Goal: Task Accomplishment & Management: Manage account settings

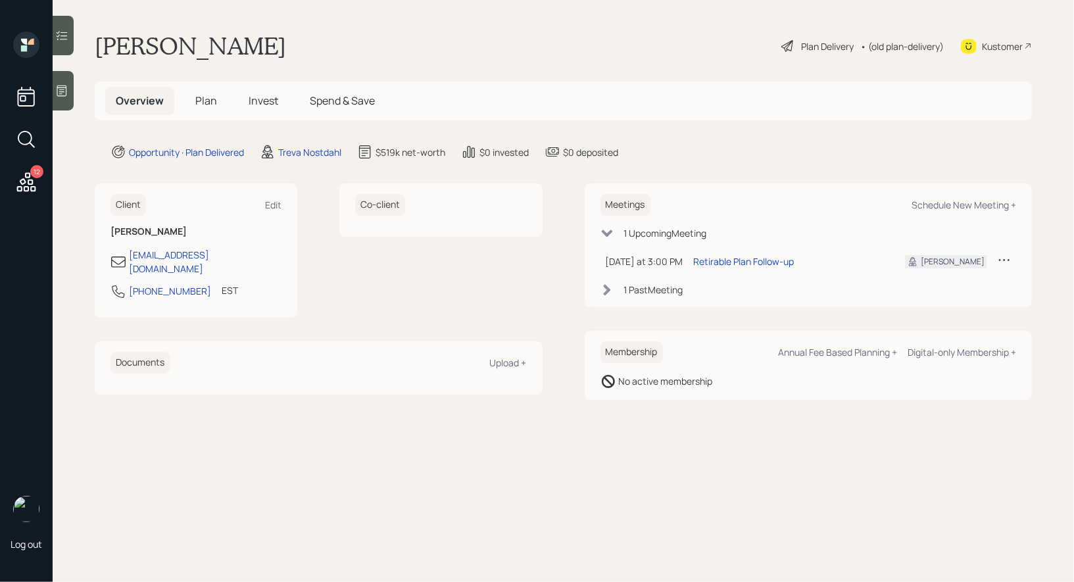
click at [203, 99] on span "Plan" at bounding box center [206, 100] width 22 height 14
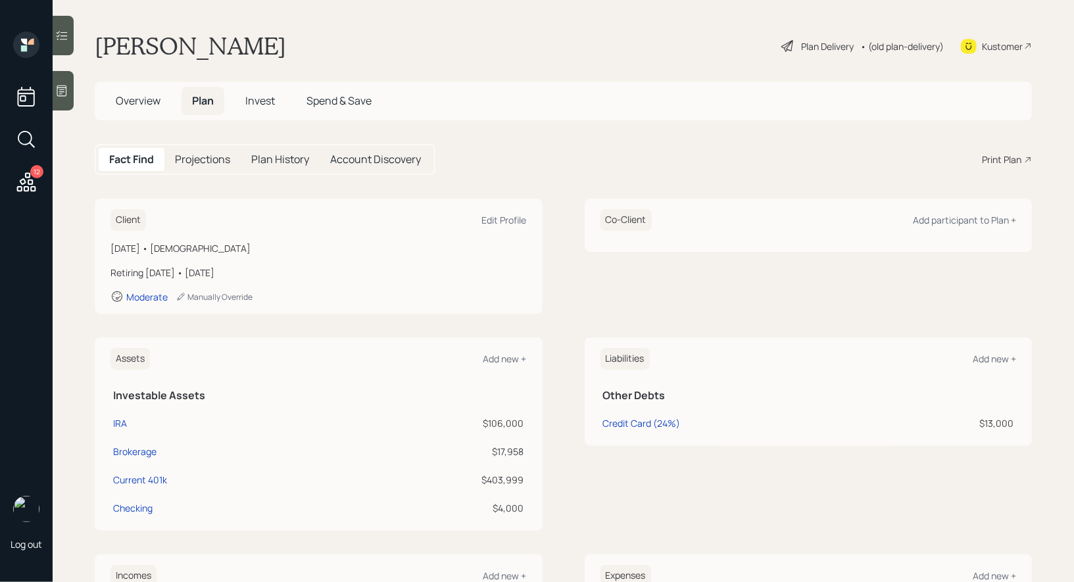
click at [789, 45] on icon at bounding box center [788, 46] width 12 height 12
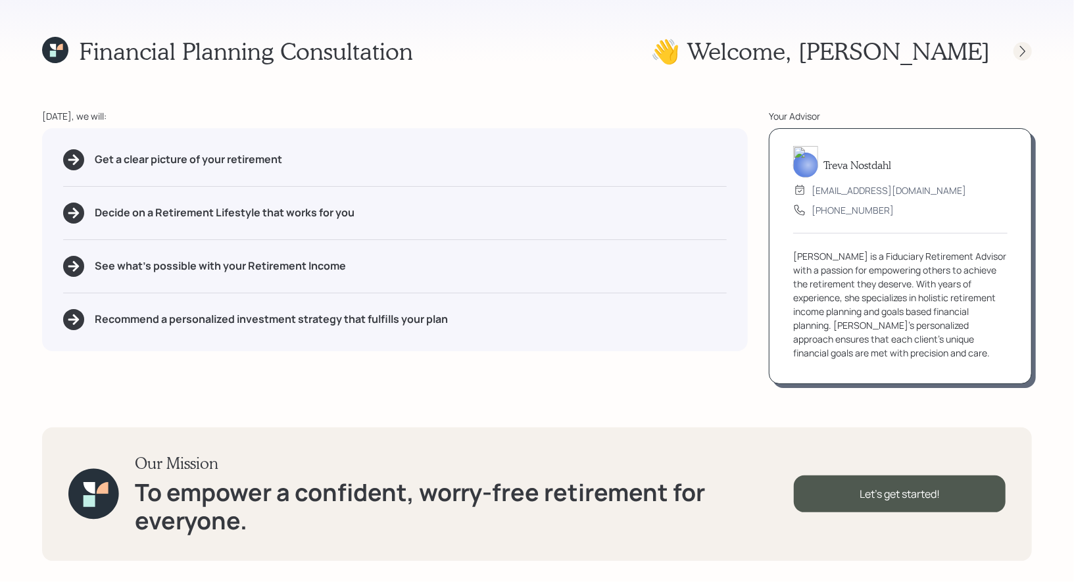
click at [1024, 57] on icon at bounding box center [1022, 51] width 13 height 13
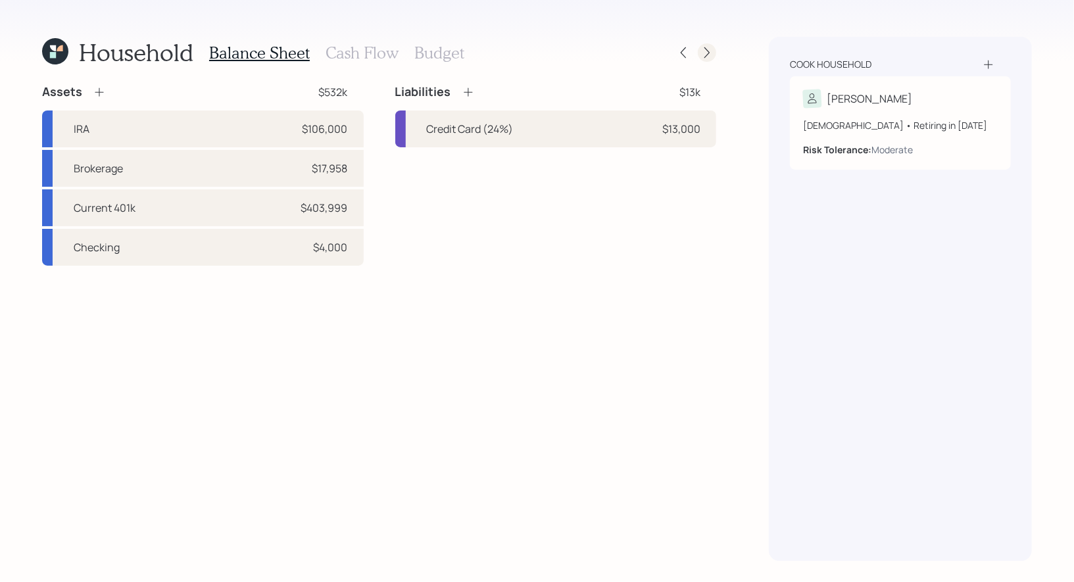
click at [706, 54] on icon at bounding box center [707, 52] width 13 height 13
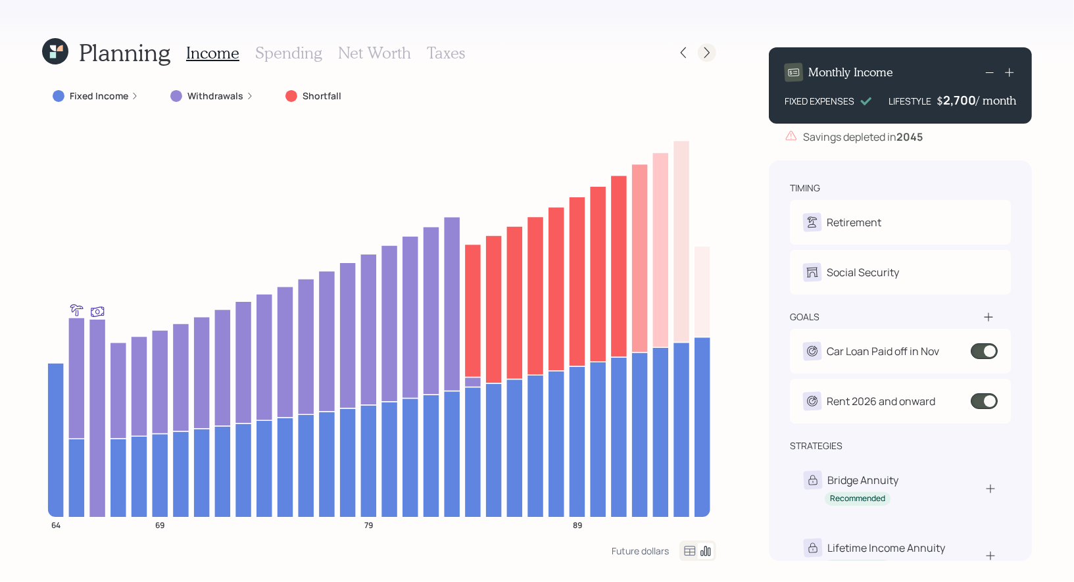
click at [710, 53] on icon at bounding box center [707, 52] width 13 height 13
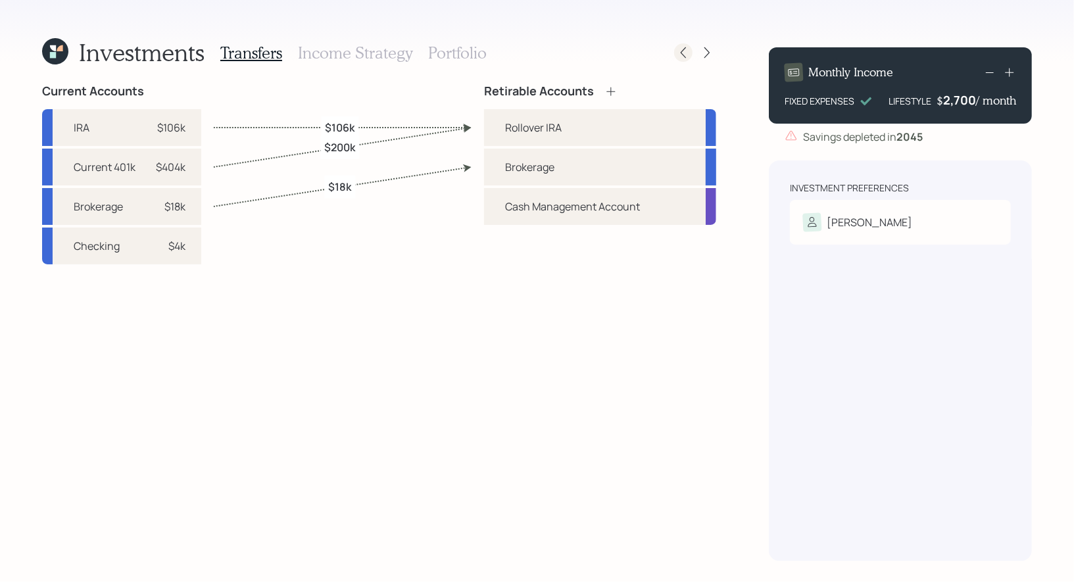
click at [681, 50] on icon at bounding box center [683, 52] width 13 height 13
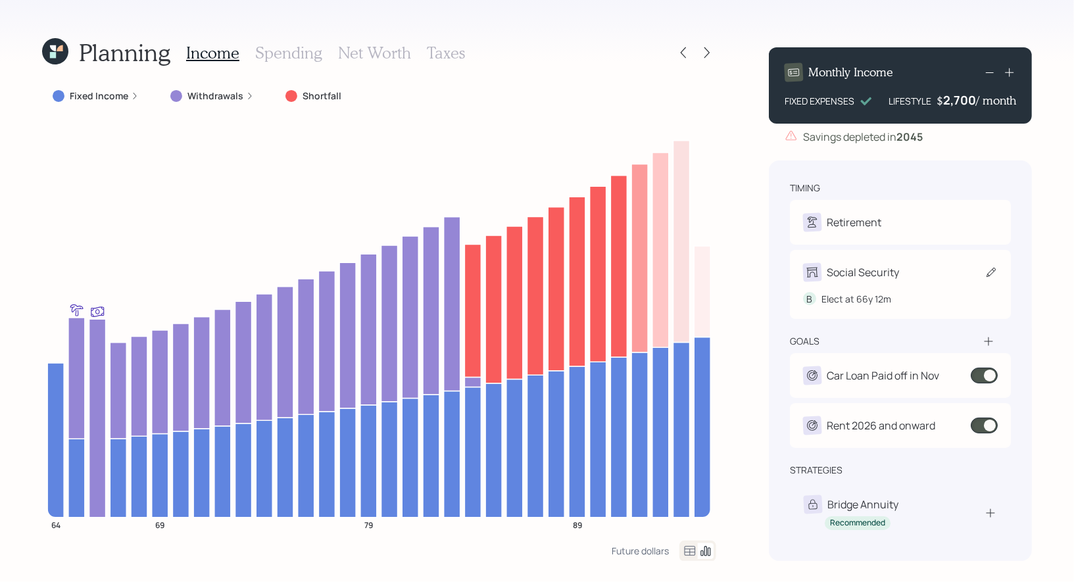
click at [991, 276] on icon at bounding box center [991, 272] width 13 height 13
select select "12"
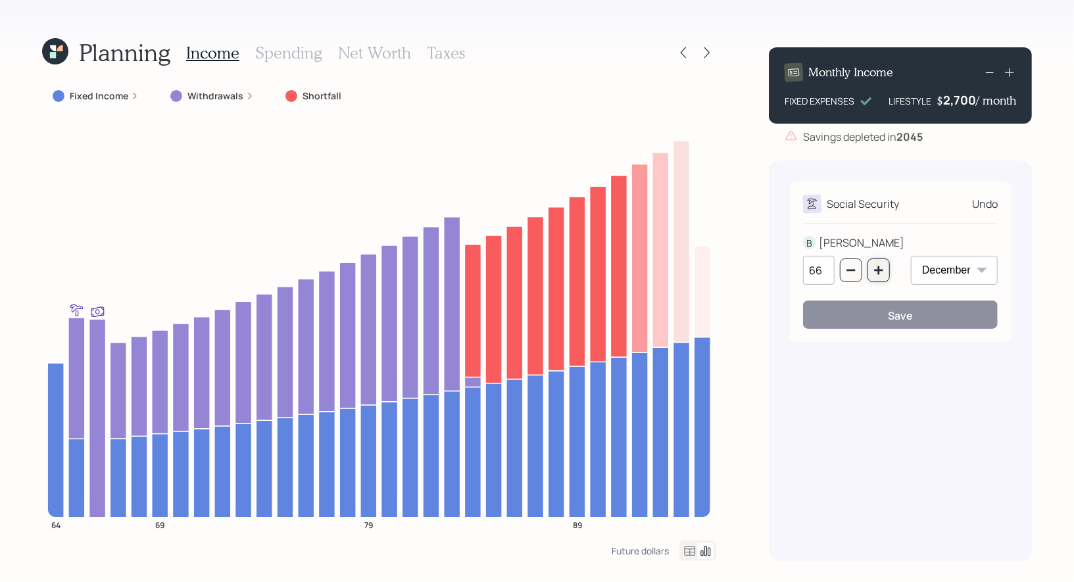
click at [879, 273] on icon "button" at bounding box center [878, 270] width 9 height 9
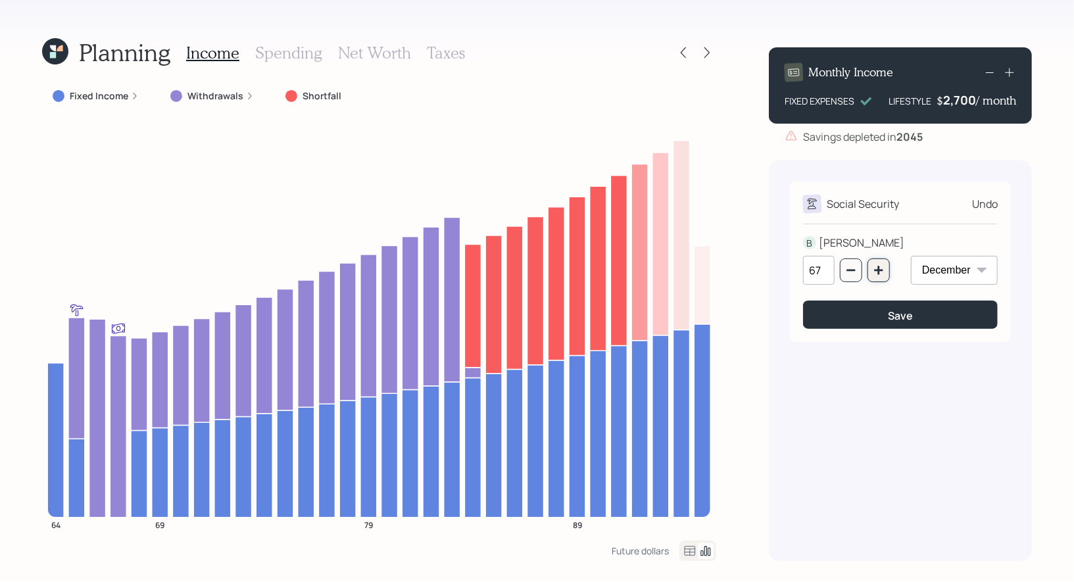
click at [877, 273] on icon "button" at bounding box center [879, 270] width 11 height 11
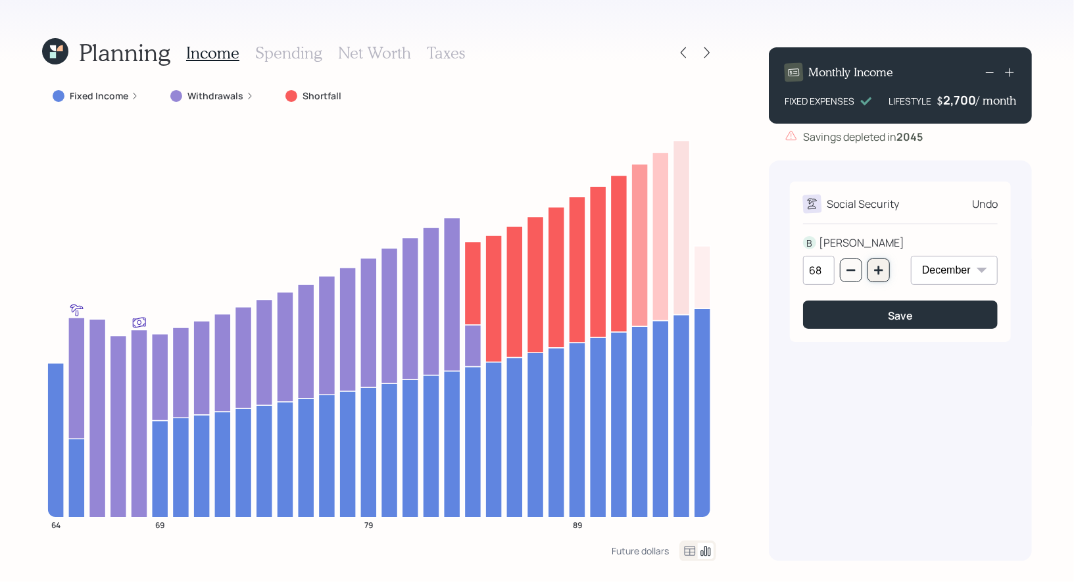
click at [877, 273] on icon "button" at bounding box center [879, 270] width 11 height 11
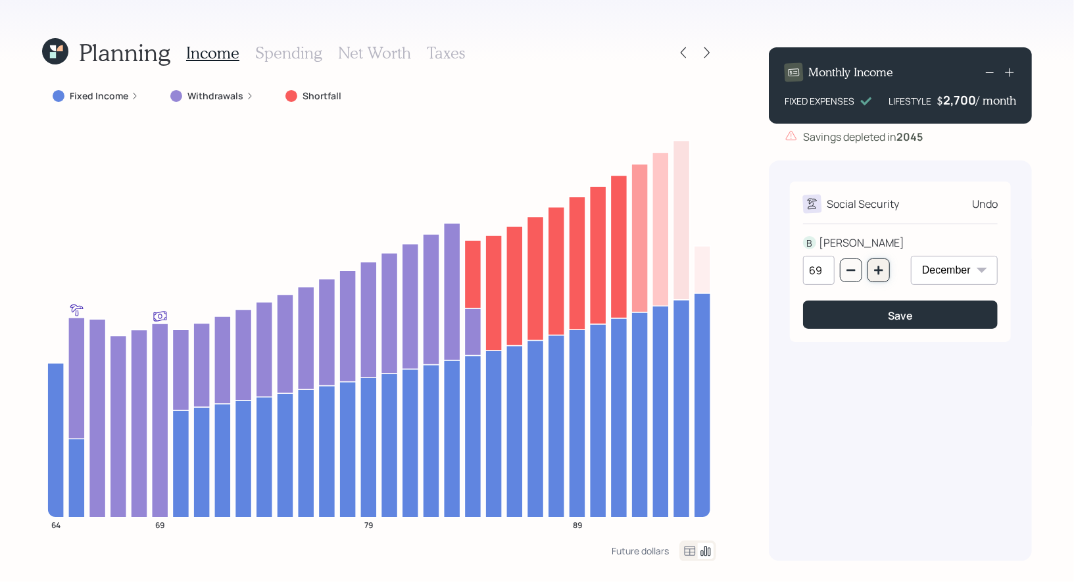
click at [877, 273] on icon "button" at bounding box center [879, 270] width 11 height 11
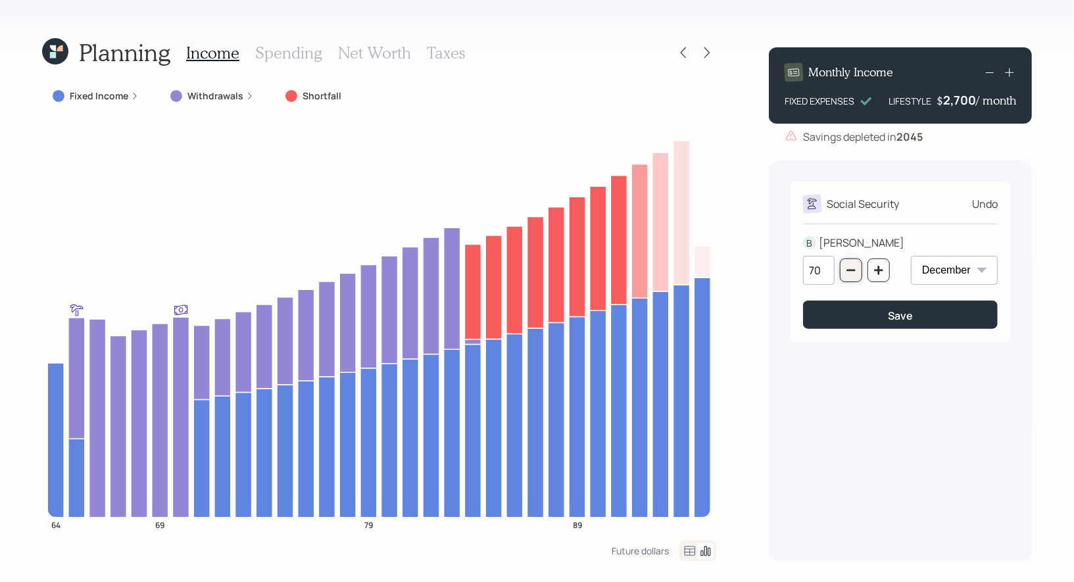
click at [855, 272] on icon "button" at bounding box center [851, 270] width 11 height 11
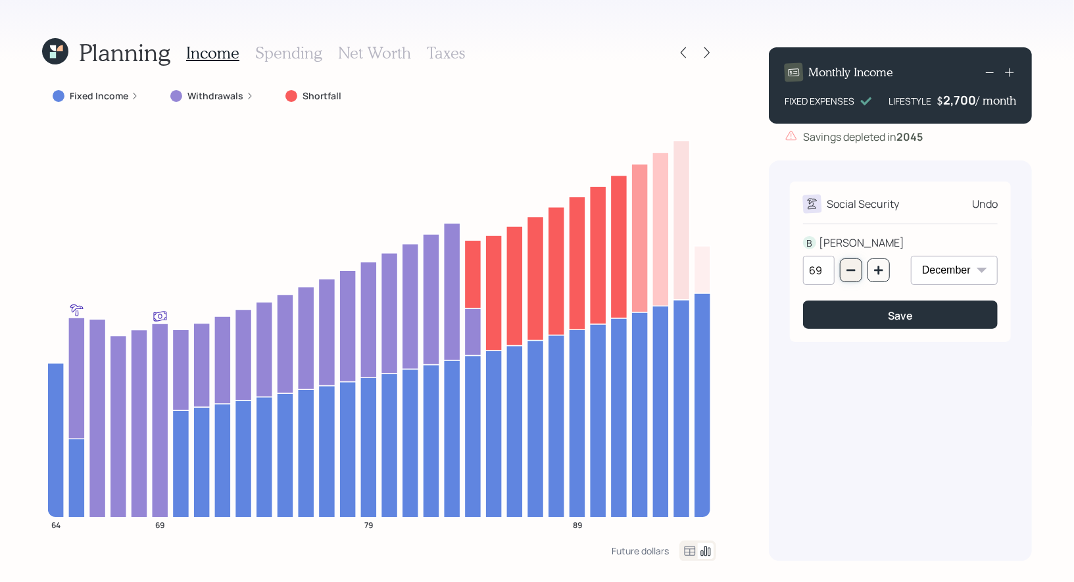
click at [853, 272] on icon "button" at bounding box center [851, 270] width 11 height 11
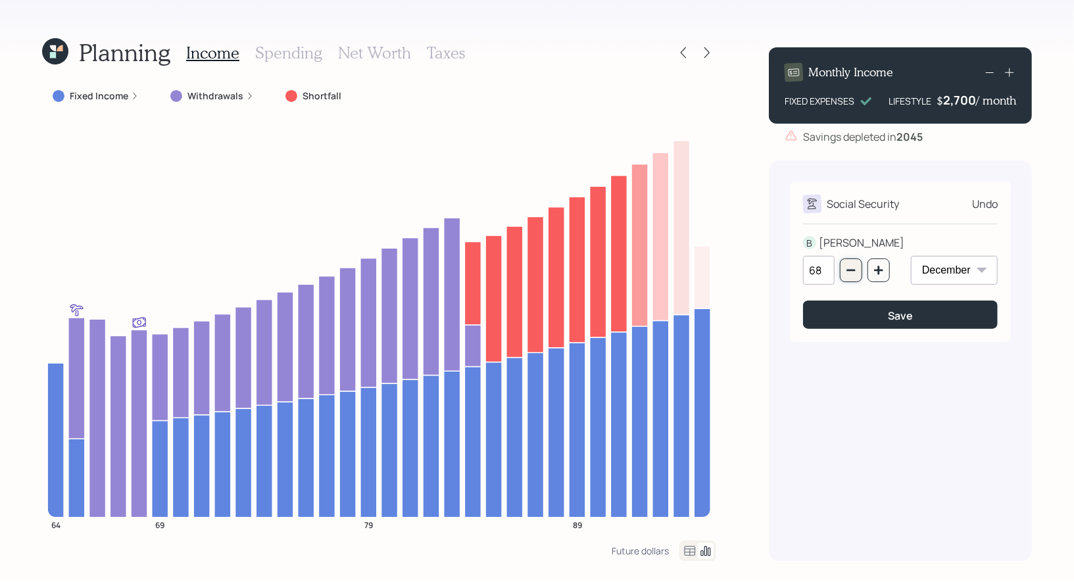
click at [853, 272] on icon "button" at bounding box center [851, 270] width 11 height 11
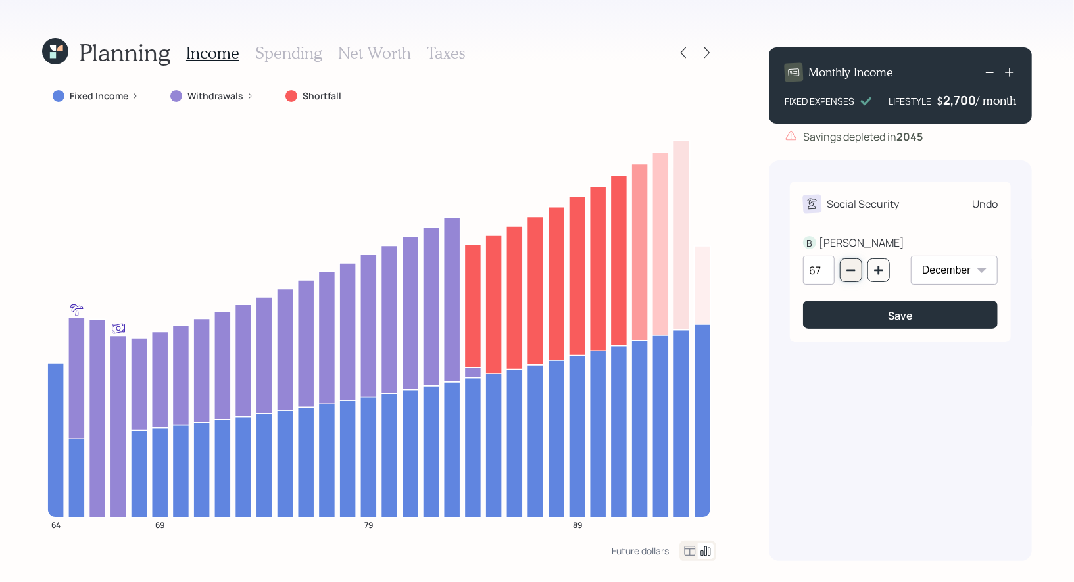
click at [853, 272] on icon "button" at bounding box center [851, 270] width 11 height 11
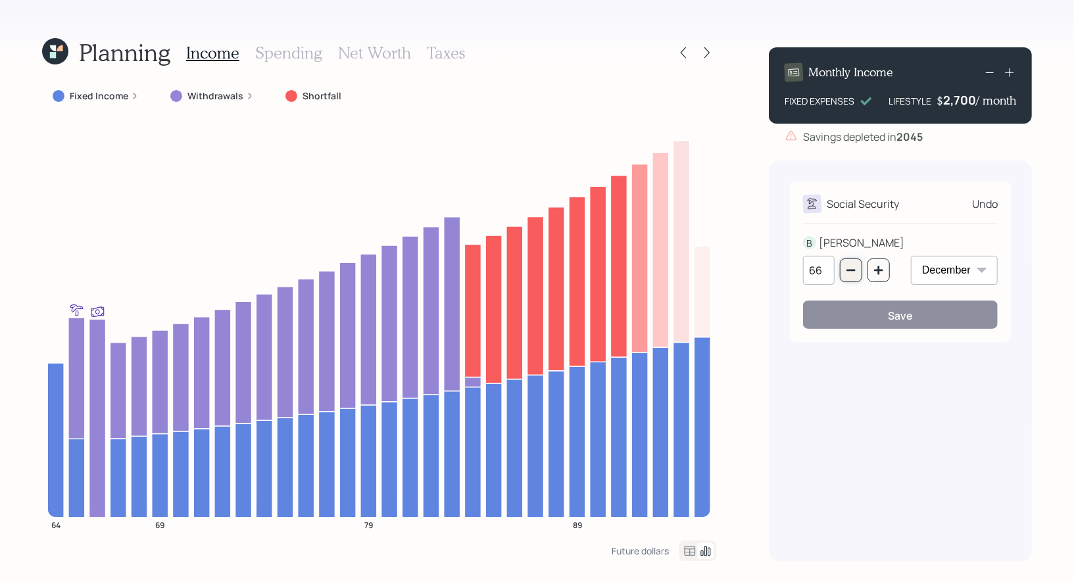
click at [850, 270] on icon "button" at bounding box center [851, 270] width 11 height 11
type input "65"
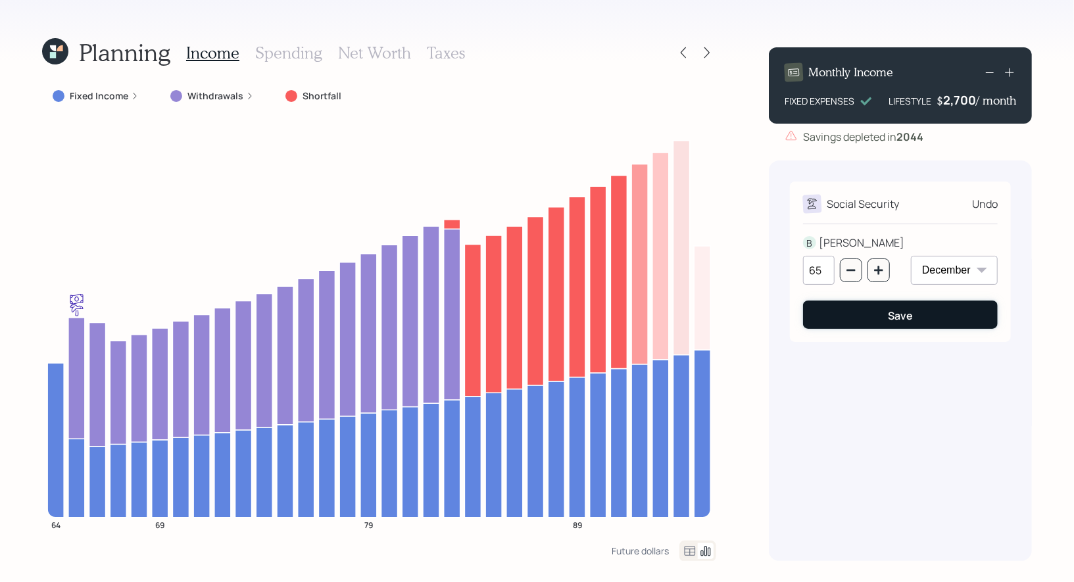
click at [864, 317] on button "Save" at bounding box center [900, 315] width 195 height 28
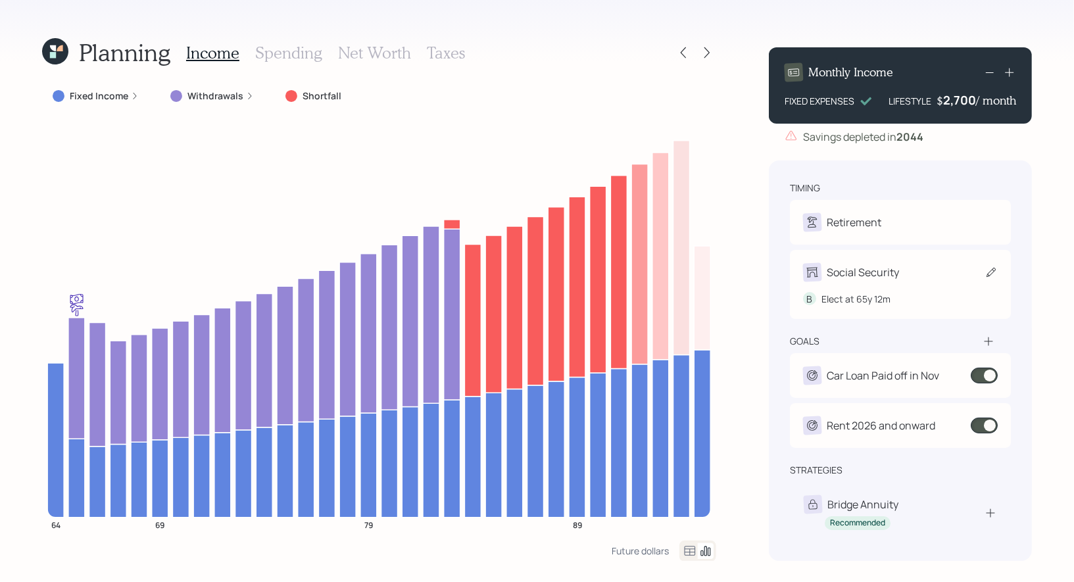
click at [985, 271] on icon at bounding box center [991, 272] width 13 height 13
select select "12"
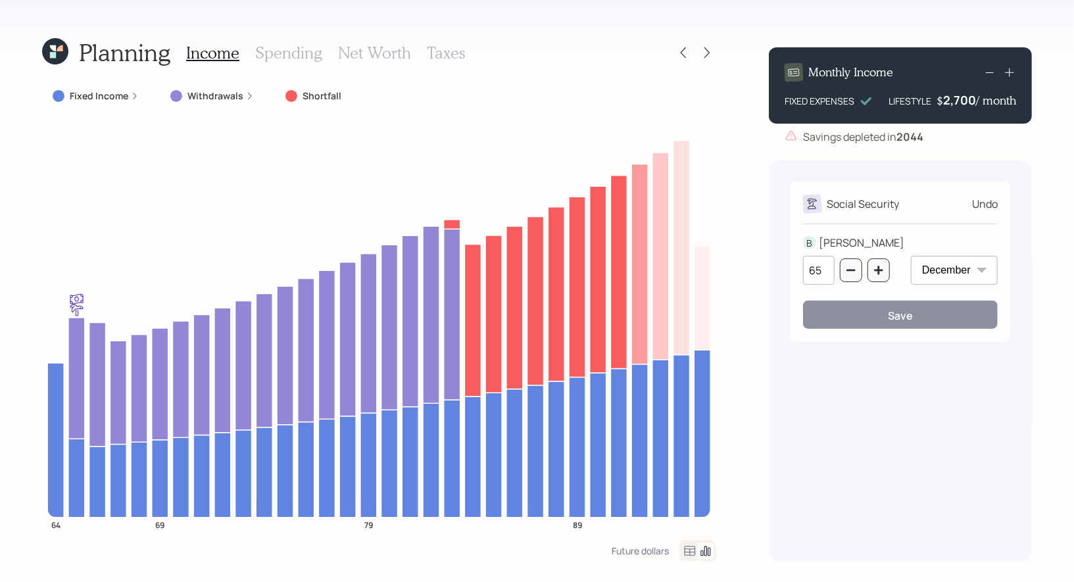
click at [884, 363] on div "Social Security Undo B [PERSON_NAME] 65 January February March April May June J…" at bounding box center [900, 361] width 263 height 401
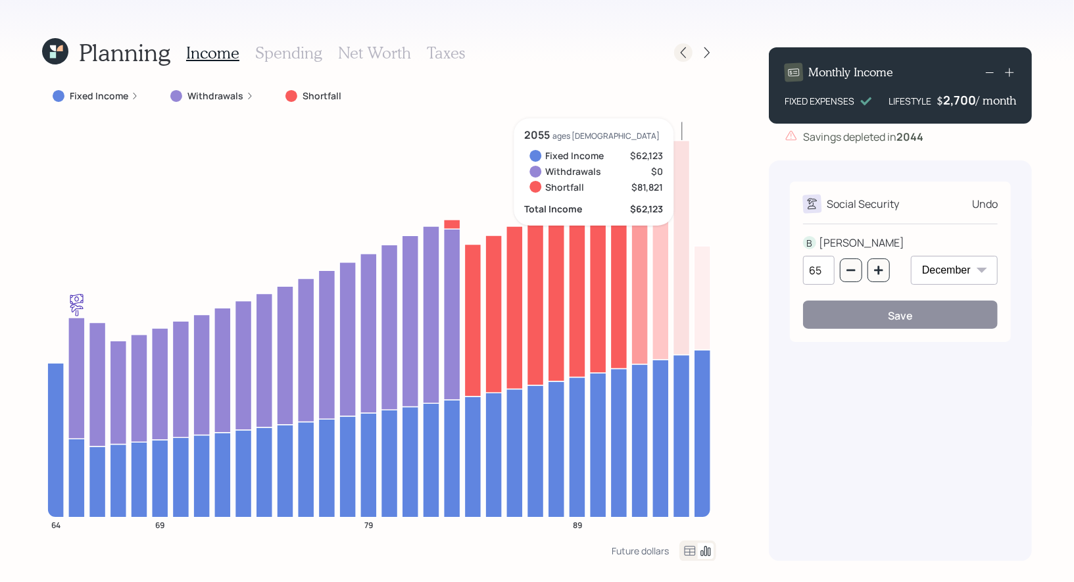
click at [682, 51] on icon at bounding box center [683, 52] width 5 height 11
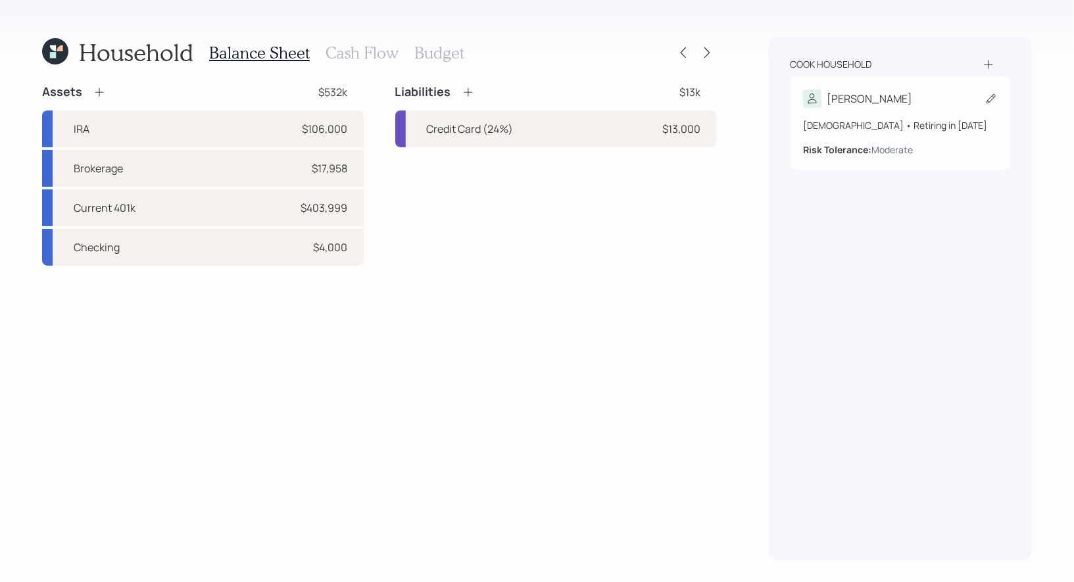
click at [995, 99] on icon at bounding box center [991, 98] width 13 height 13
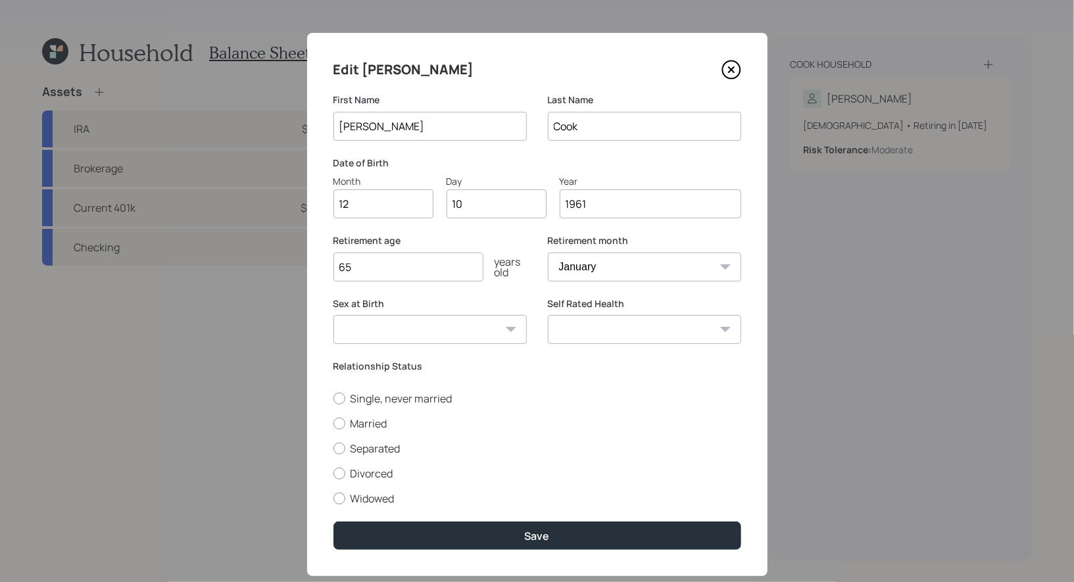
click at [732, 68] on icon at bounding box center [732, 70] width 20 height 20
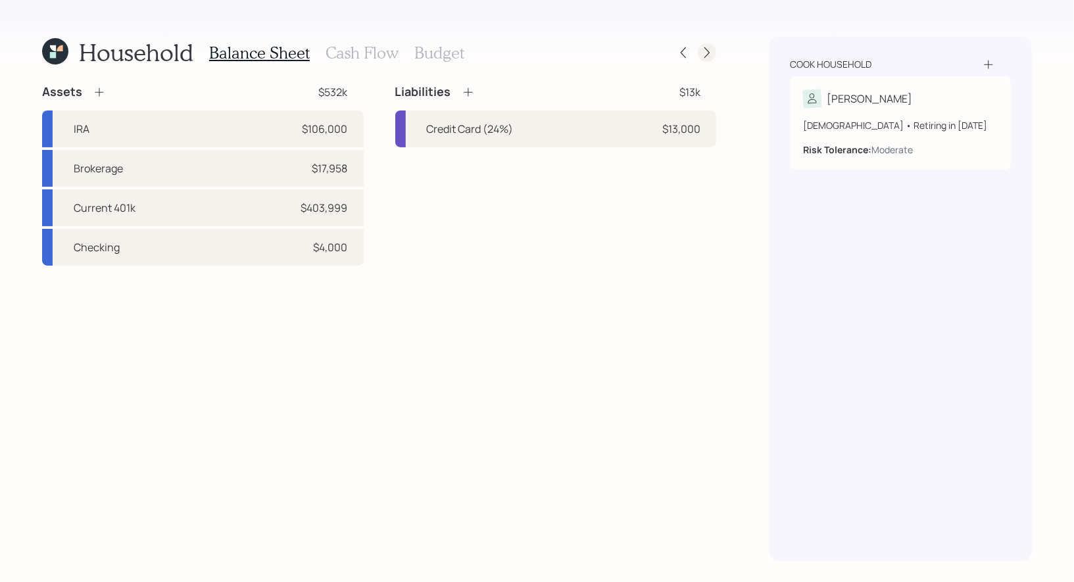
click at [705, 51] on icon at bounding box center [707, 52] width 13 height 13
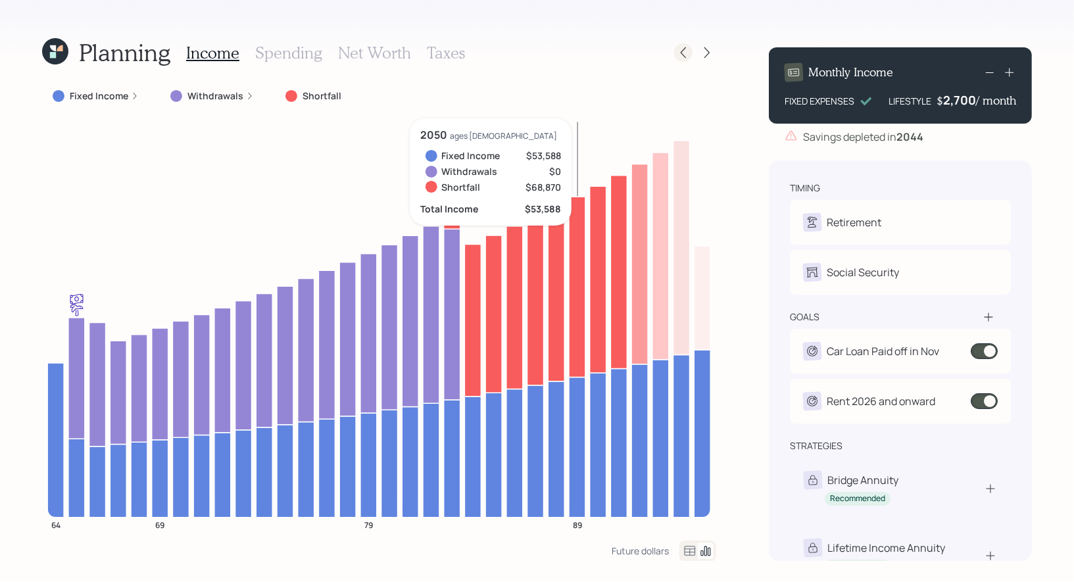
click at [683, 54] on icon at bounding box center [683, 52] width 13 height 13
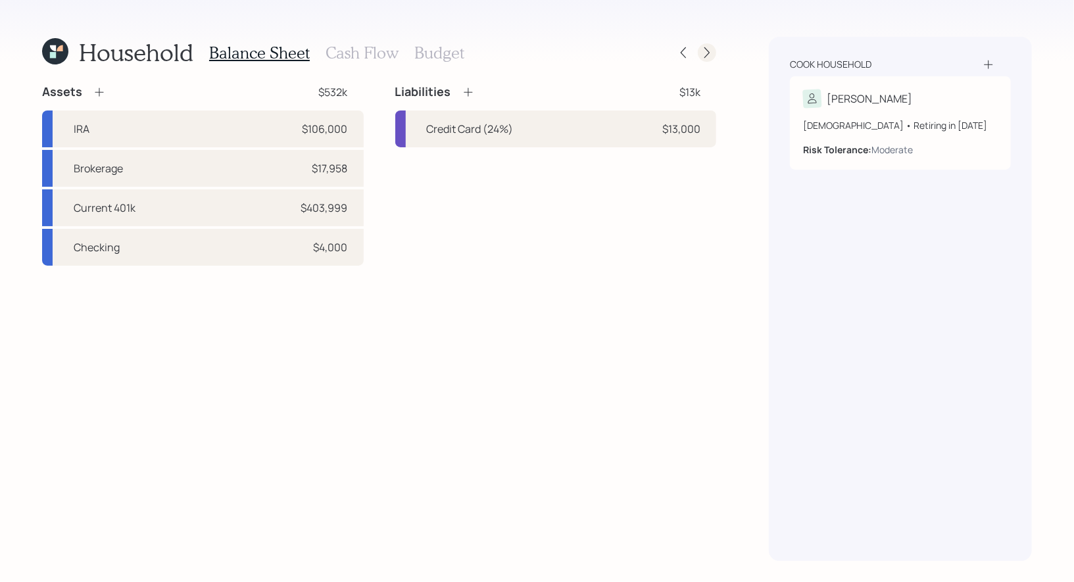
click at [704, 55] on icon at bounding box center [707, 52] width 13 height 13
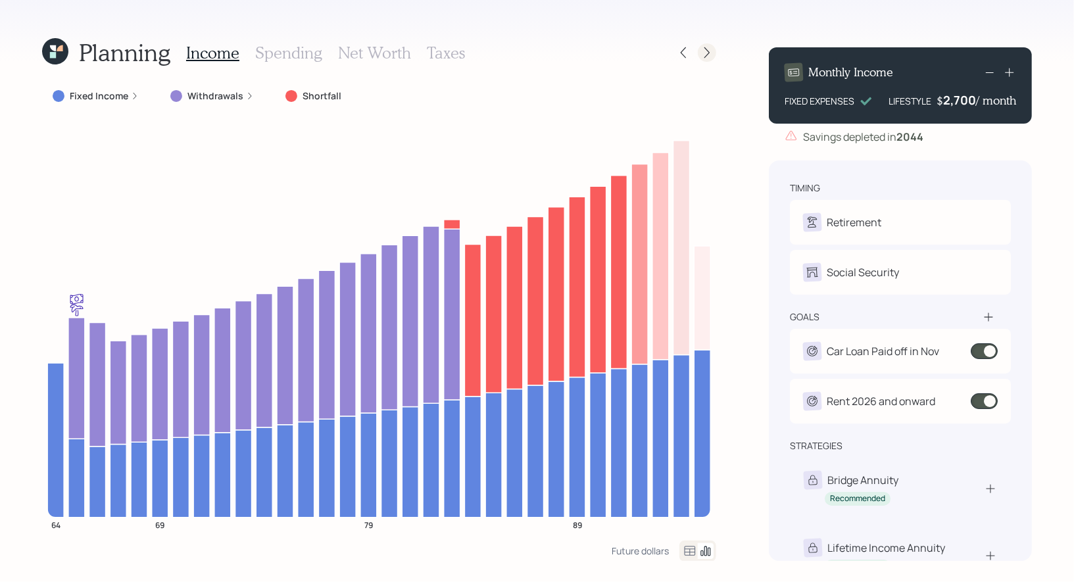
click at [701, 54] on icon at bounding box center [707, 52] width 13 height 13
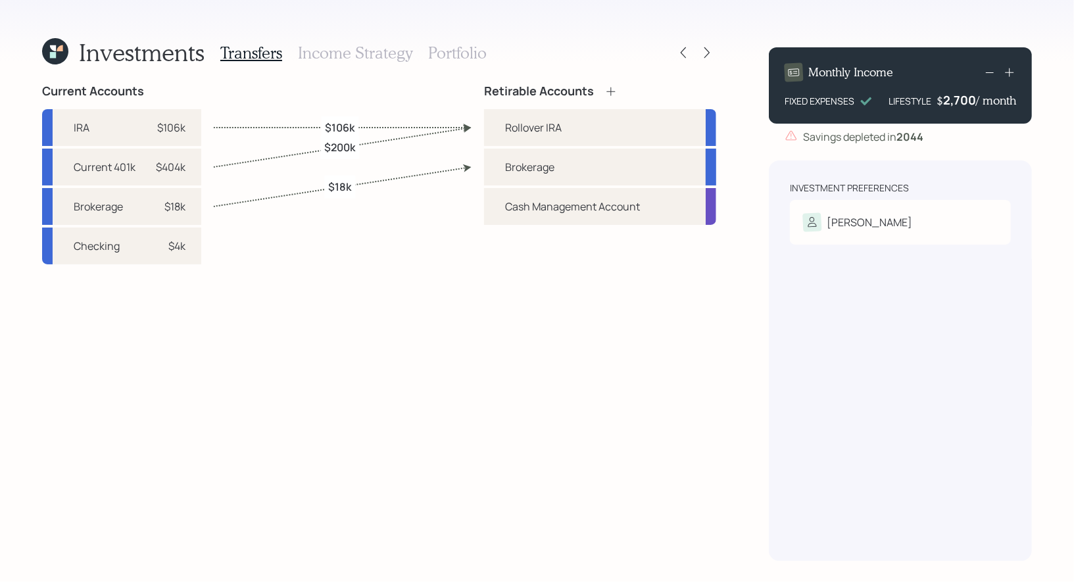
click at [345, 51] on h3 "Income Strategy" at bounding box center [355, 52] width 114 height 19
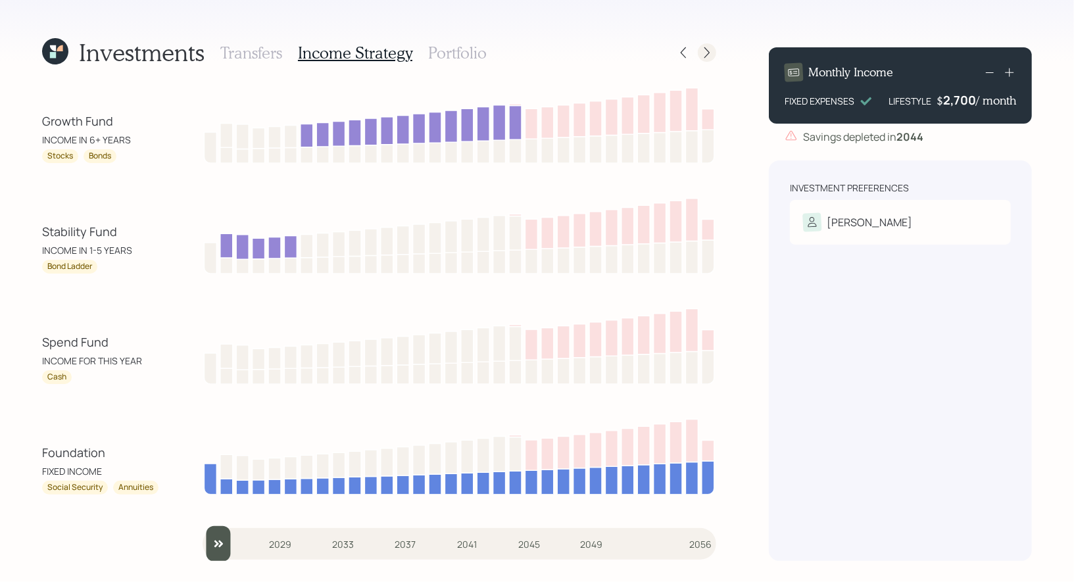
click at [703, 51] on icon at bounding box center [707, 52] width 13 height 13
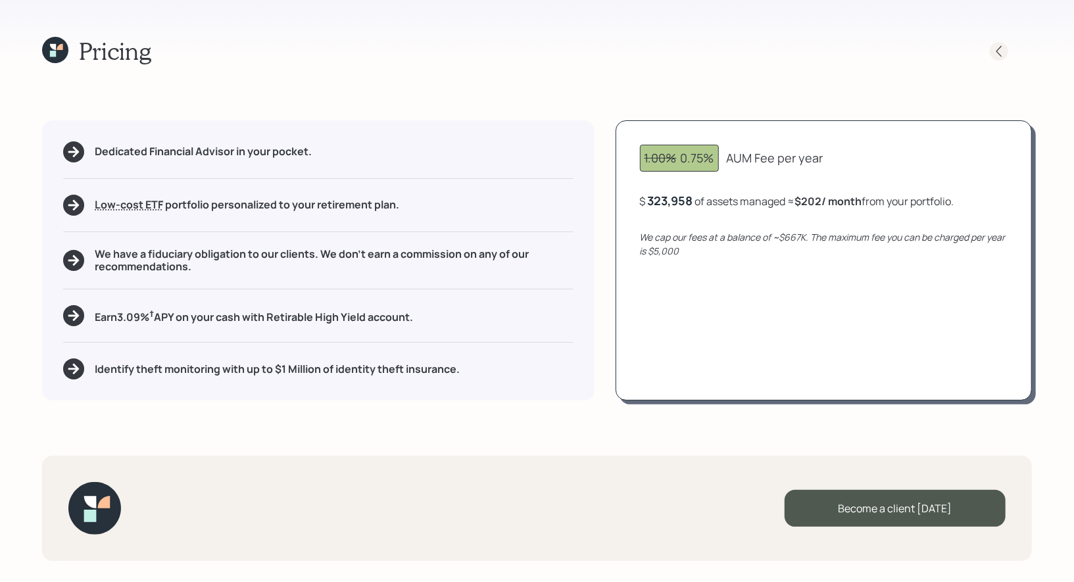
click at [1000, 52] on icon at bounding box center [999, 51] width 13 height 13
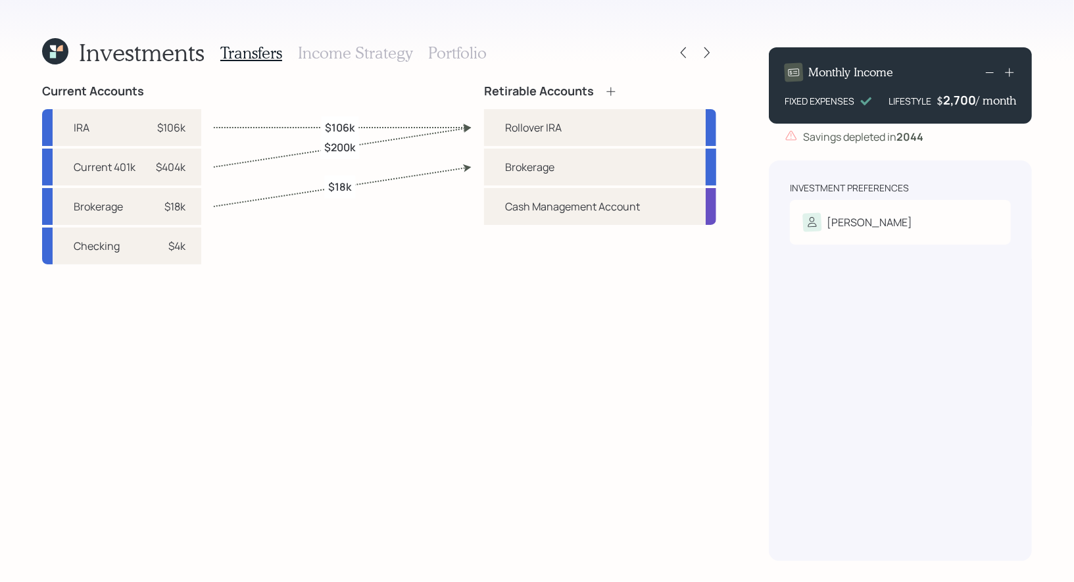
click at [366, 56] on h3 "Income Strategy" at bounding box center [355, 52] width 114 height 19
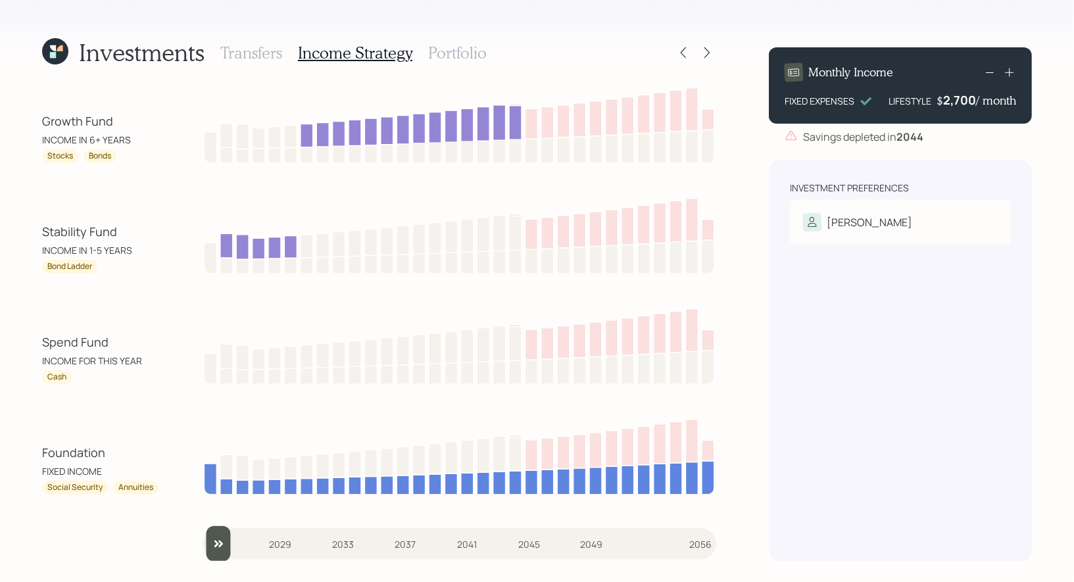
click at [449, 51] on h3 "Portfolio" at bounding box center [457, 52] width 59 height 19
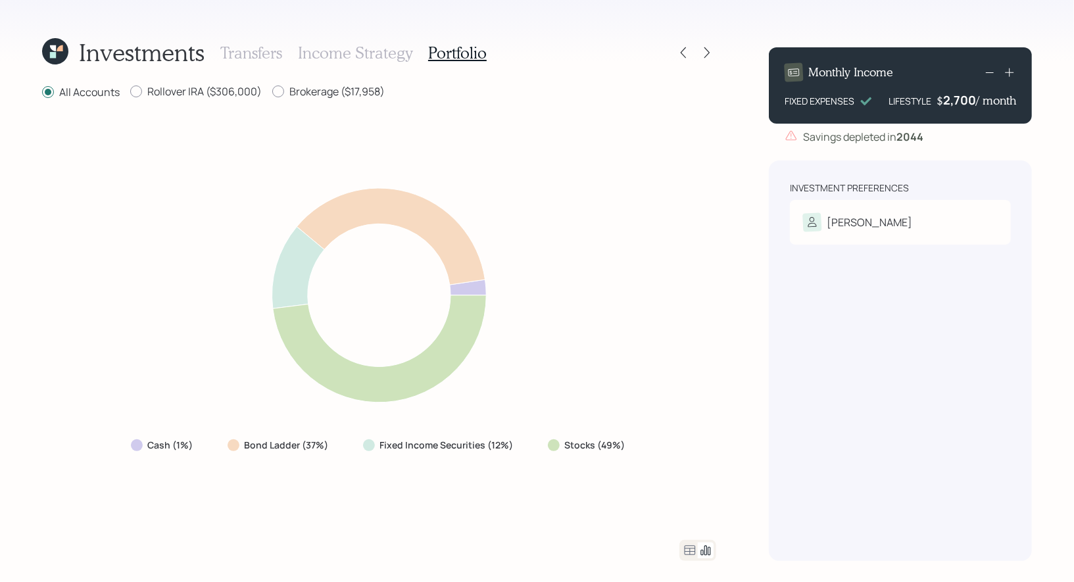
click at [337, 53] on h3 "Income Strategy" at bounding box center [355, 52] width 114 height 19
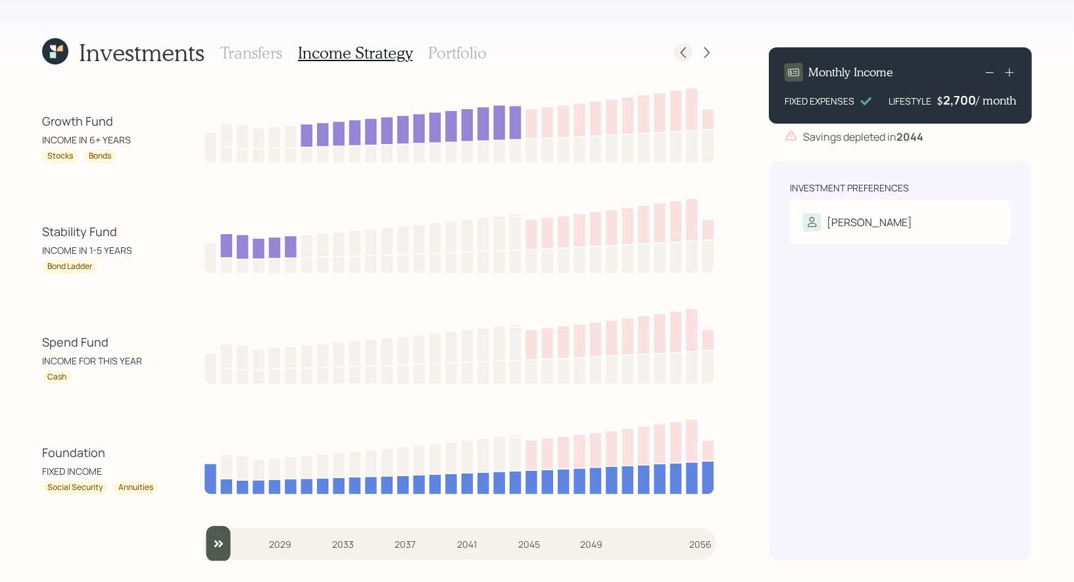
click at [681, 56] on icon at bounding box center [683, 52] width 13 height 13
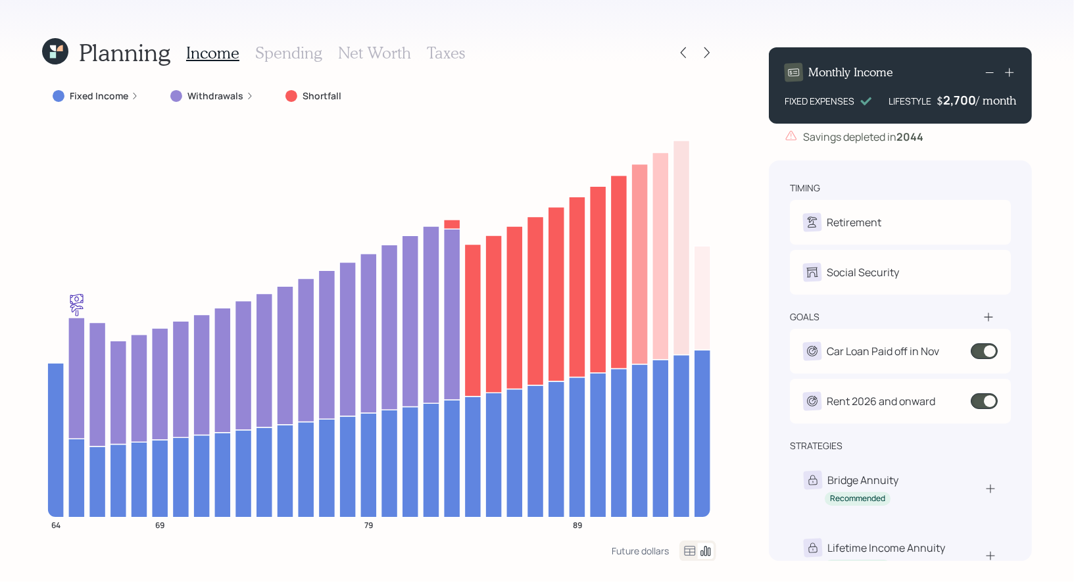
click at [911, 118] on div "Monthly Income FIXED EXPENSES LIFESTYLE $ 2,700 / month" at bounding box center [900, 85] width 263 height 76
click at [684, 53] on icon at bounding box center [683, 52] width 13 height 13
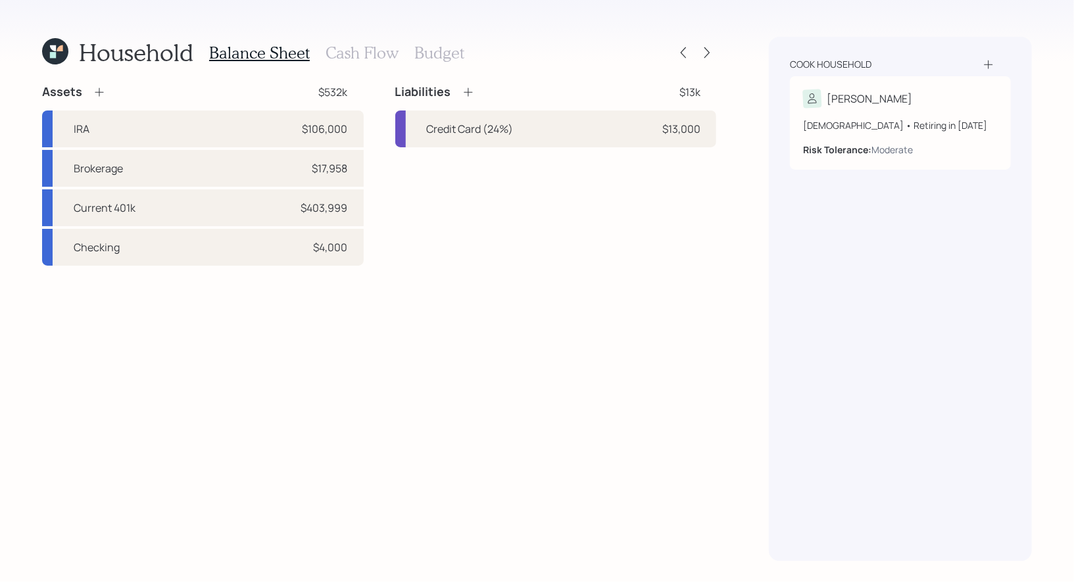
click at [352, 48] on h3 "Cash Flow" at bounding box center [362, 52] width 73 height 19
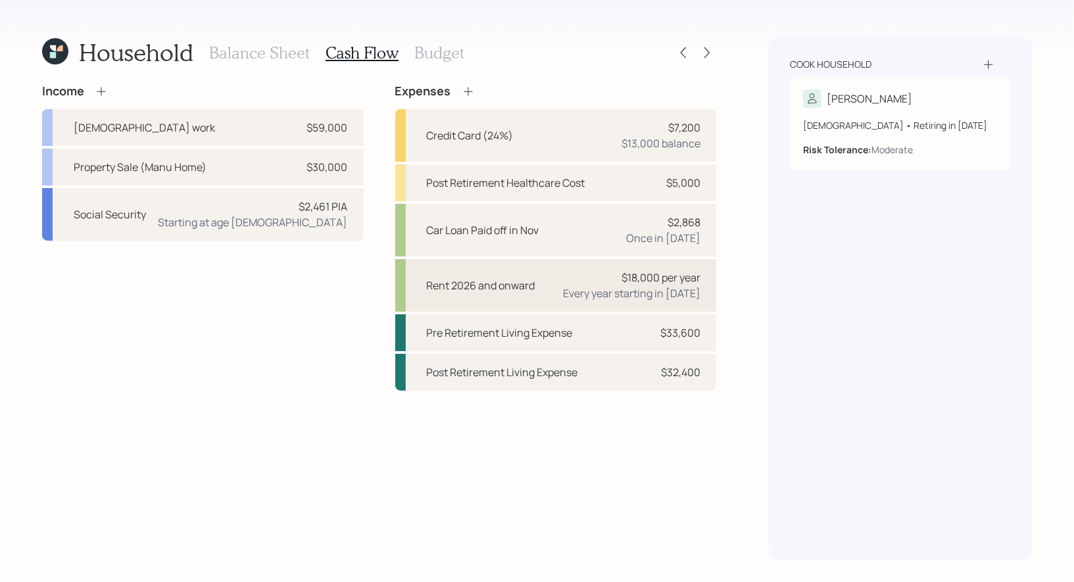
click at [576, 288] on div "Every year starting in [DATE]" at bounding box center [631, 294] width 137 height 16
click at [709, 49] on icon at bounding box center [707, 52] width 13 height 13
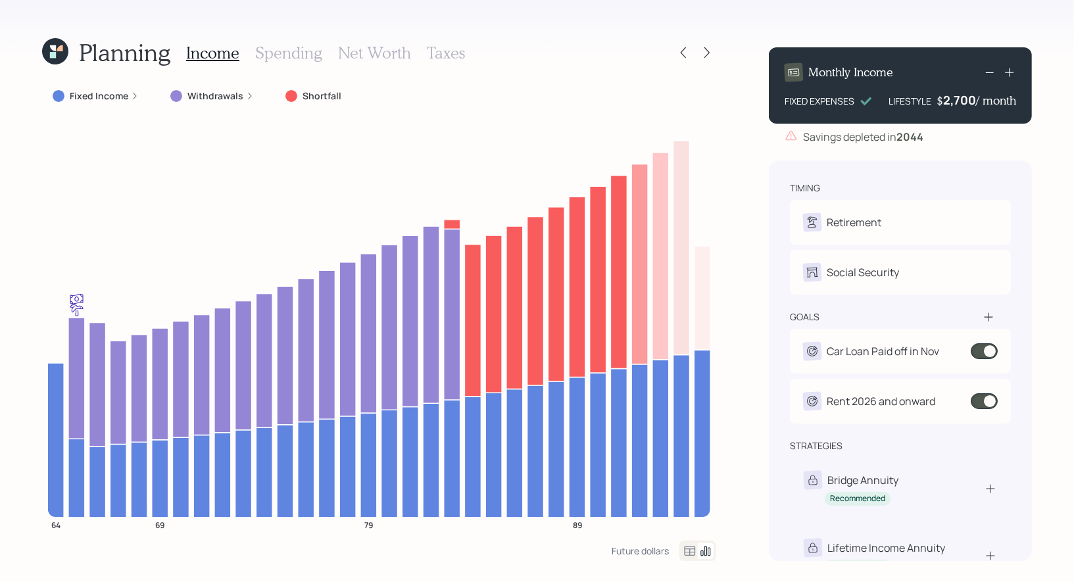
click at [277, 52] on h3 "Spending" at bounding box center [288, 52] width 67 height 19
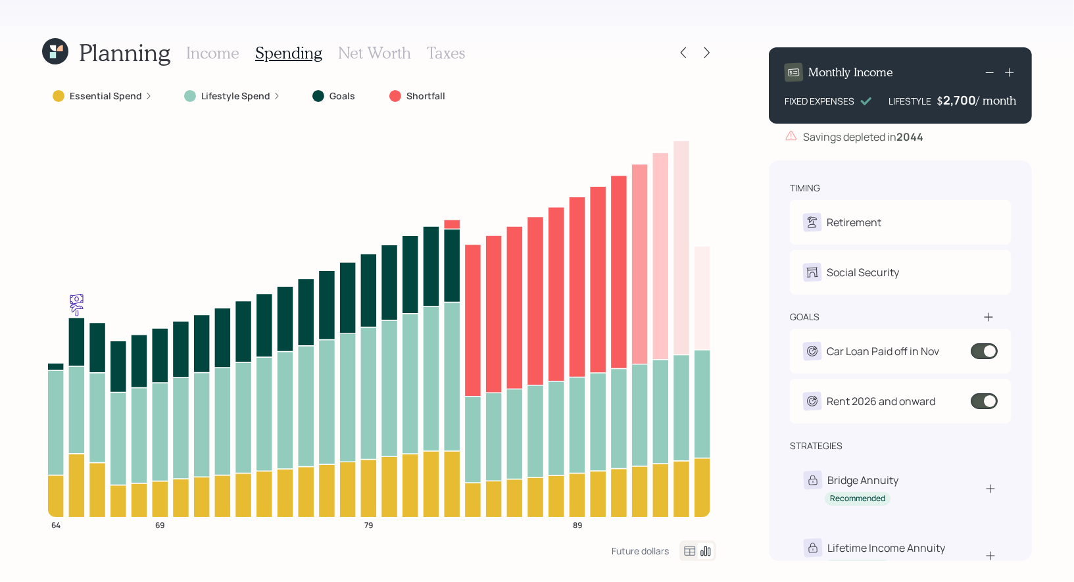
click at [689, 554] on icon at bounding box center [690, 551] width 16 height 16
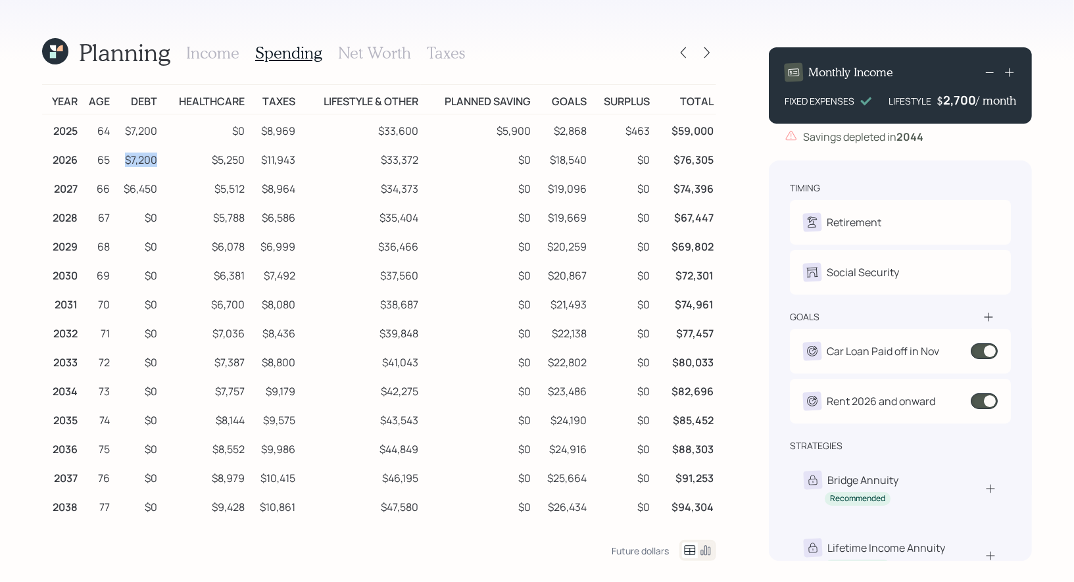
drag, startPoint x: 154, startPoint y: 164, endPoint x: 124, endPoint y: 163, distance: 30.3
click at [124, 163] on td "$7,200" at bounding box center [136, 157] width 48 height 29
click at [241, 164] on td "$5,250" at bounding box center [203, 157] width 87 height 29
drag, startPoint x: 242, startPoint y: 161, endPoint x: 211, endPoint y: 161, distance: 30.9
click at [211, 161] on td "$5,250" at bounding box center [203, 157] width 87 height 29
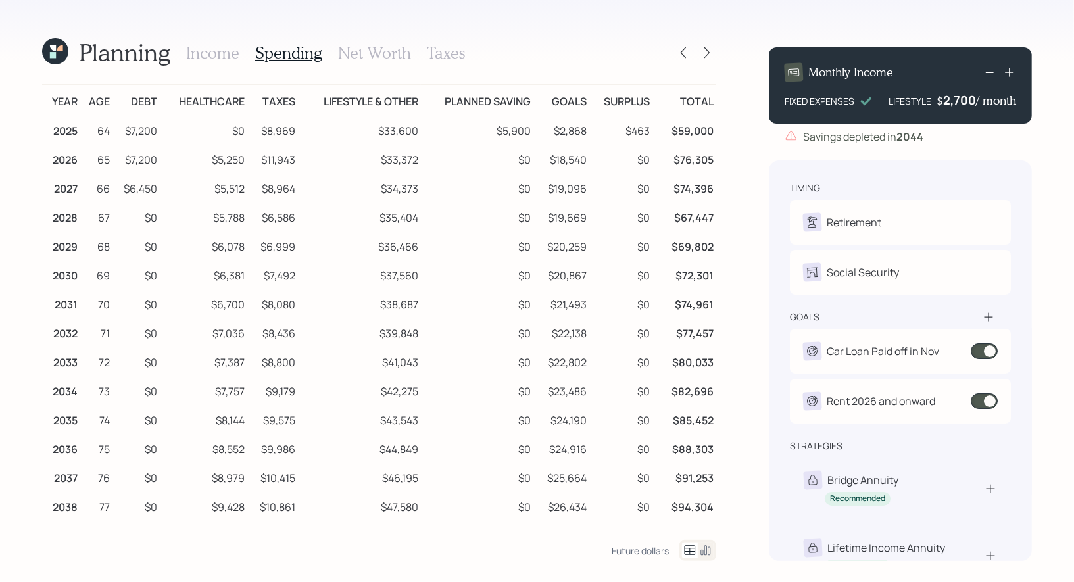
click at [294, 158] on td "$11,943" at bounding box center [272, 157] width 51 height 29
drag, startPoint x: 295, startPoint y: 159, endPoint x: 264, endPoint y: 161, distance: 30.3
click at [264, 161] on td "$11,943" at bounding box center [272, 157] width 51 height 29
drag, startPoint x: 593, startPoint y: 162, endPoint x: 553, endPoint y: 162, distance: 40.8
click at [553, 162] on tr "2026 65 $7,200 $5,250 $11,943 $33,372 $0 $18,540 $0 $76,305" at bounding box center [379, 157] width 674 height 29
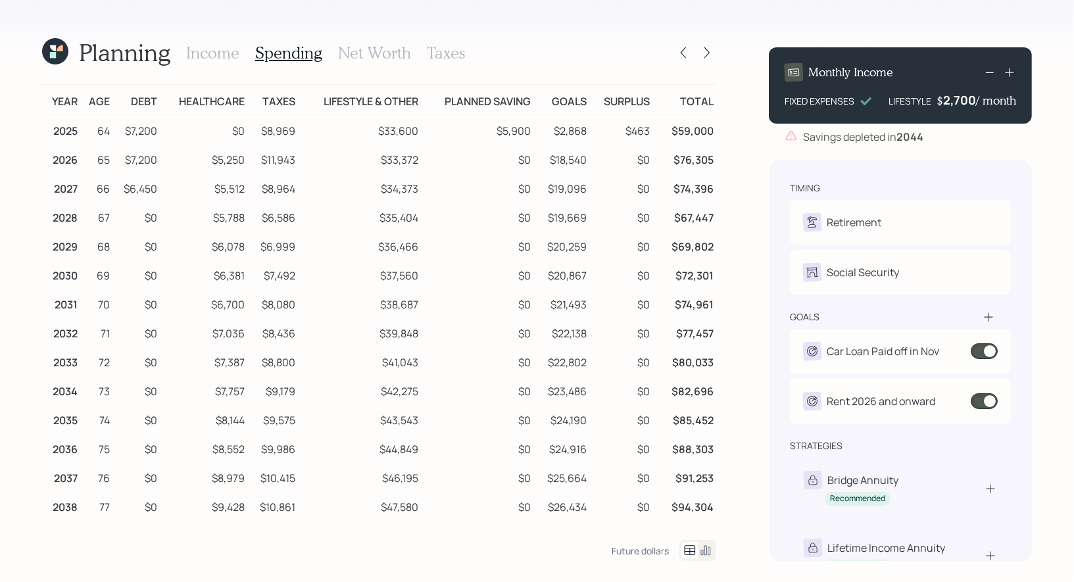
click at [288, 159] on td "$11,943" at bounding box center [272, 157] width 51 height 29
drag, startPoint x: 299, startPoint y: 161, endPoint x: 261, endPoint y: 161, distance: 38.2
click at [261, 161] on tr "2026 65 $7,200 $5,250 $11,943 $33,372 $0 $18,540 $0 $76,305" at bounding box center [379, 157] width 674 height 29
click at [684, 55] on icon at bounding box center [683, 52] width 5 height 11
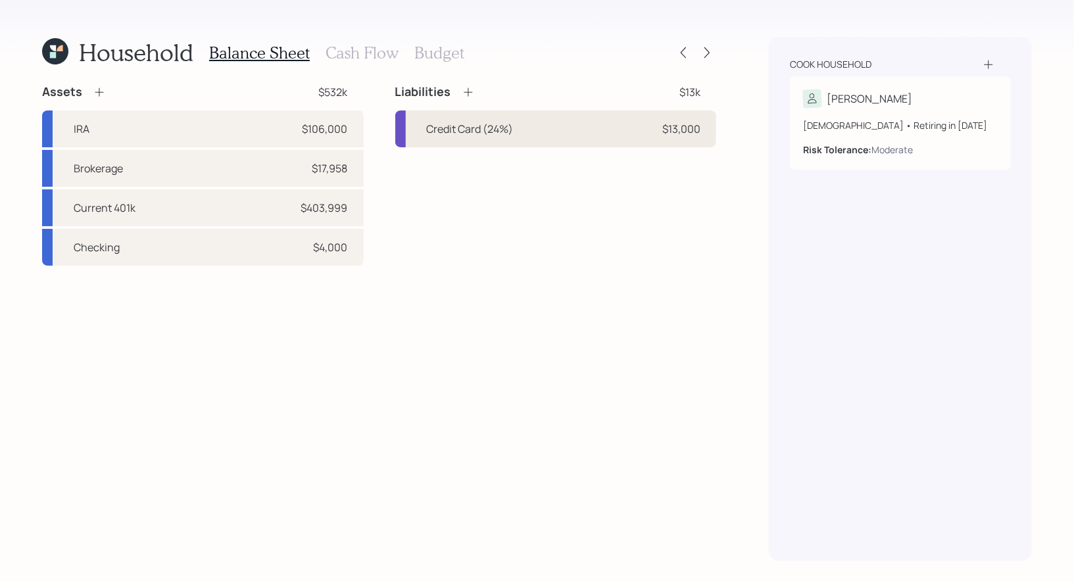
click at [610, 129] on div "Credit Card (24%) $13,000" at bounding box center [556, 129] width 322 height 37
click at [507, 124] on div "Credit Card (24%)" at bounding box center [470, 129] width 87 height 16
